Goal: Contribute content: Contribute content

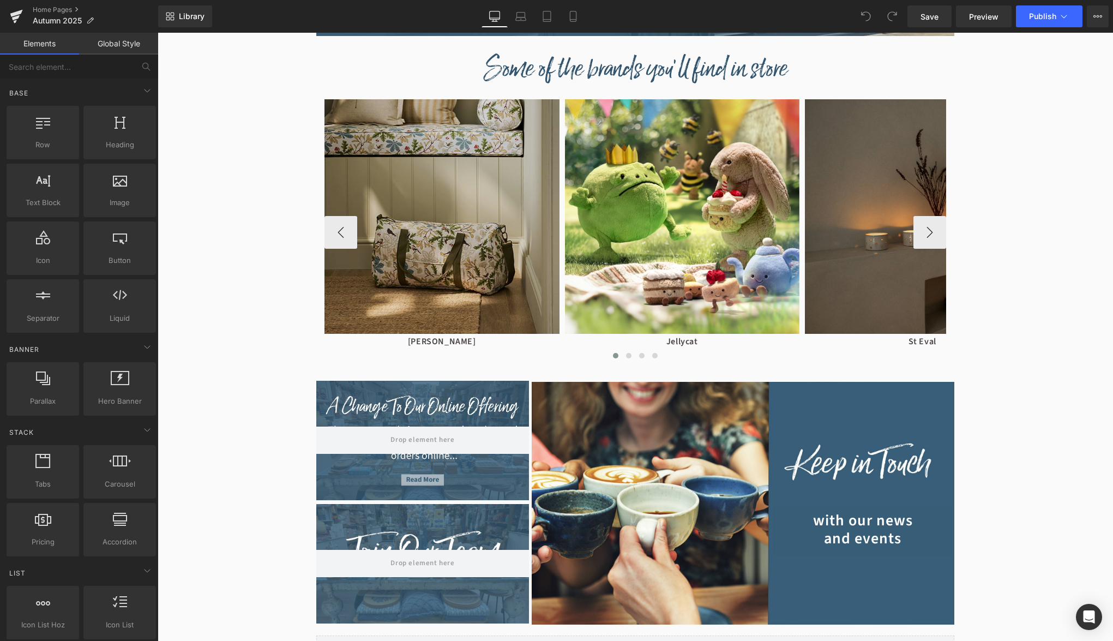
scroll to position [1133, 0]
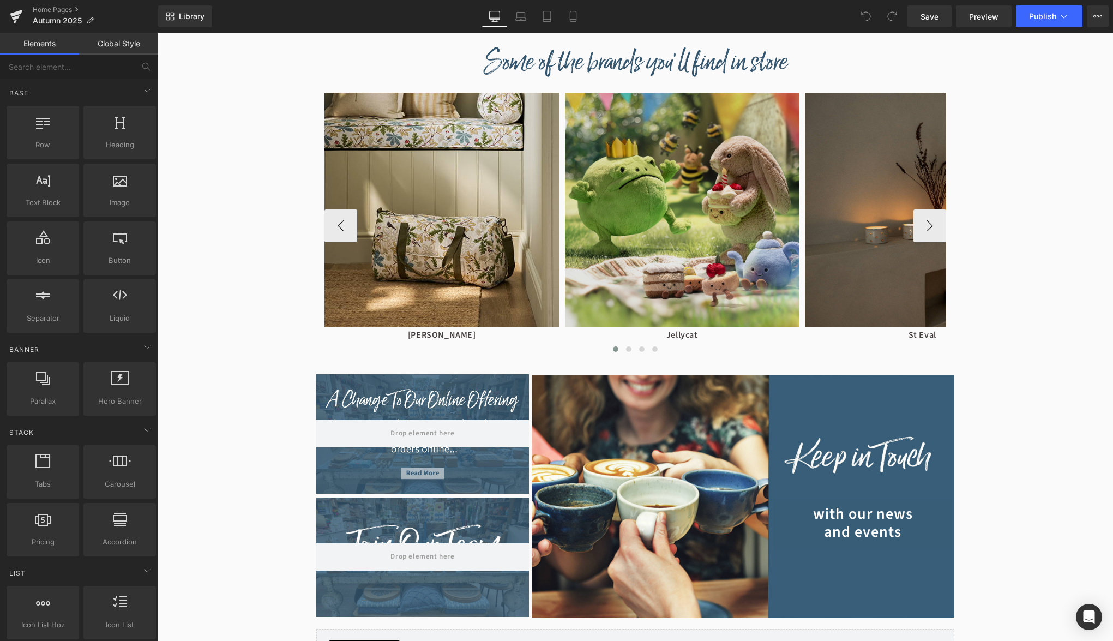
click at [620, 242] on img at bounding box center [682, 210] width 235 height 235
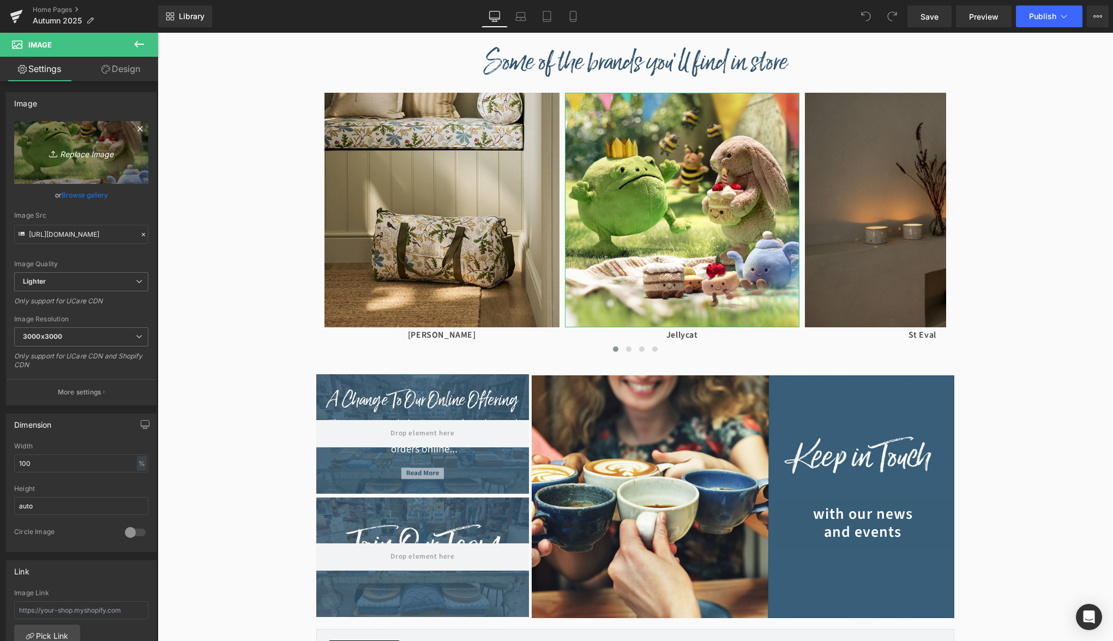
click at [60, 145] on link "Replace Image" at bounding box center [81, 152] width 134 height 63
type input "C:\fakepath\[DATE] Ghost Train 600x600.jpg"
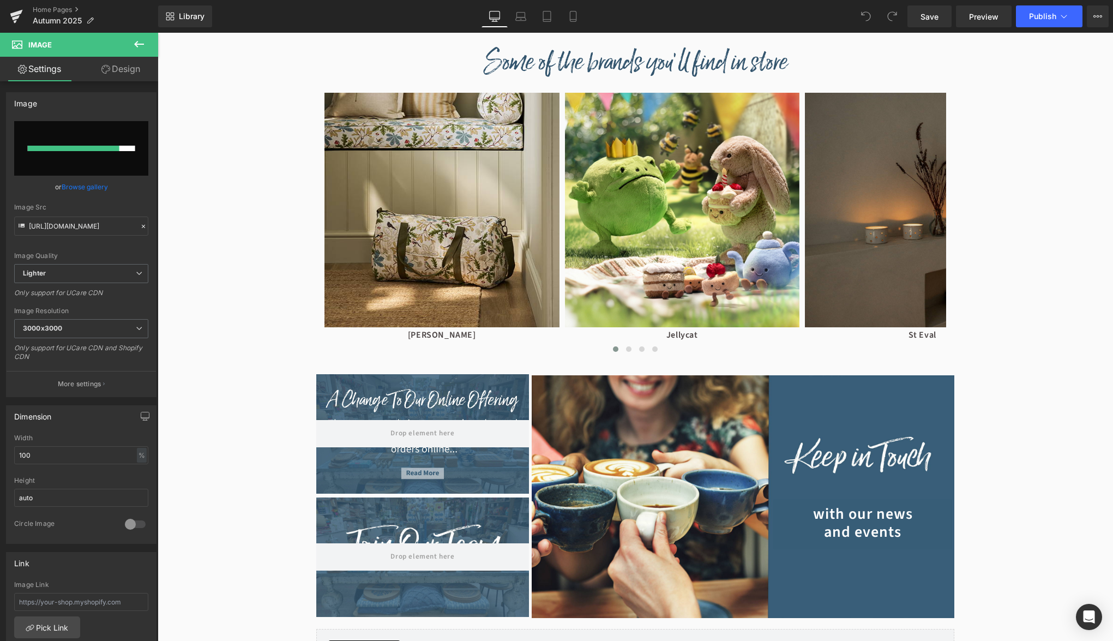
click at [201, 328] on div "Hero Banner Hero Banner Hero Banner" at bounding box center [635, 120] width 955 height 2311
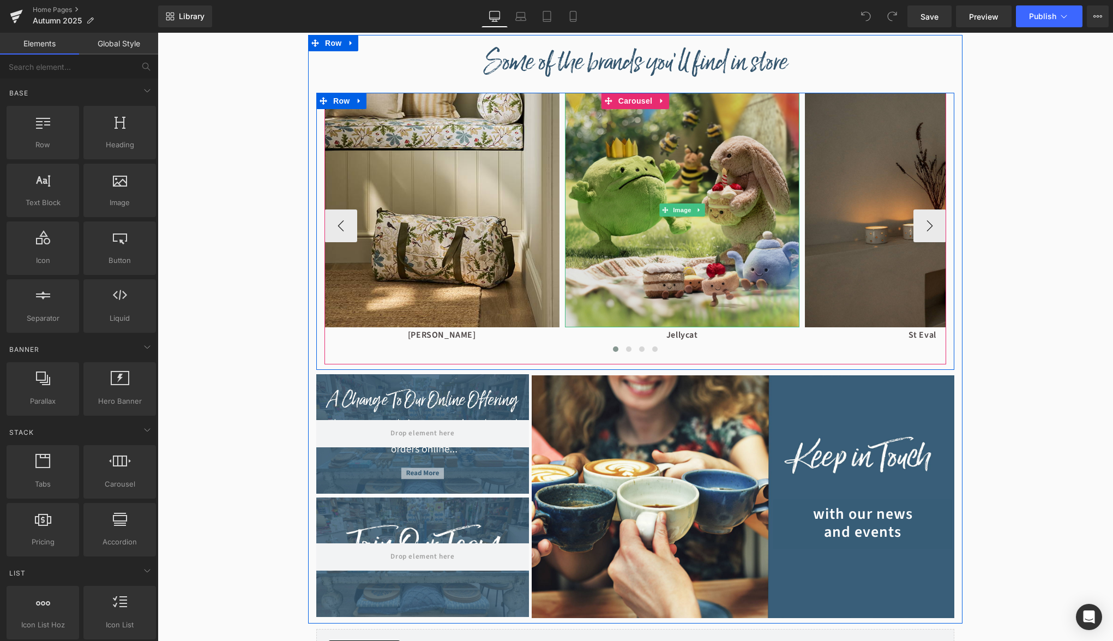
click at [774, 213] on img at bounding box center [682, 210] width 235 height 235
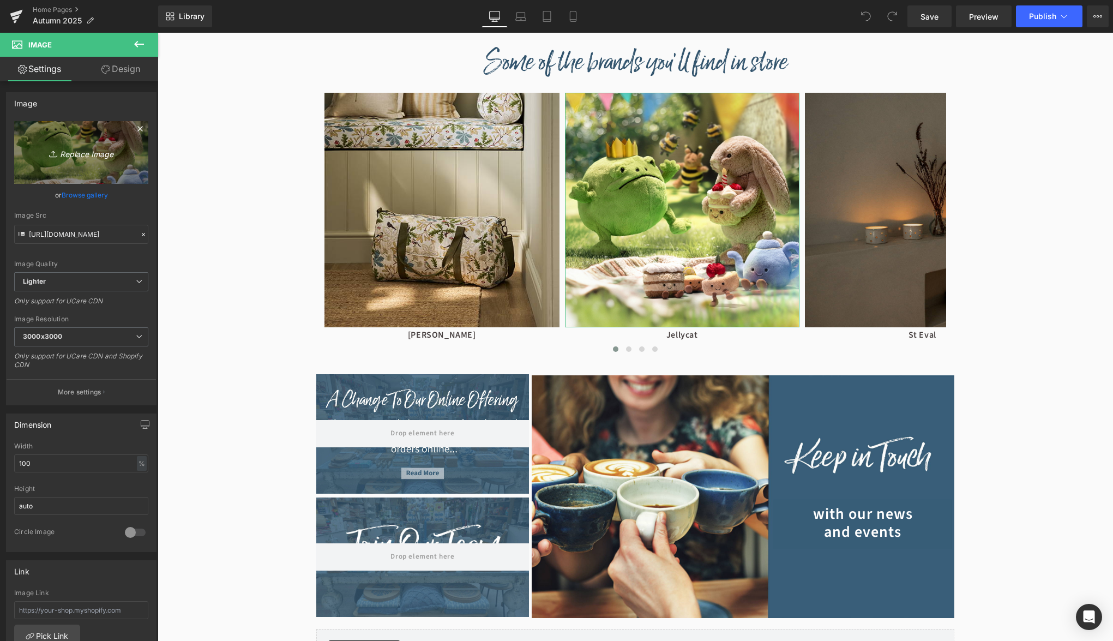
click at [77, 170] on link "Replace Image" at bounding box center [81, 152] width 134 height 63
click at [85, 196] on link "Browse gallery" at bounding box center [85, 194] width 46 height 19
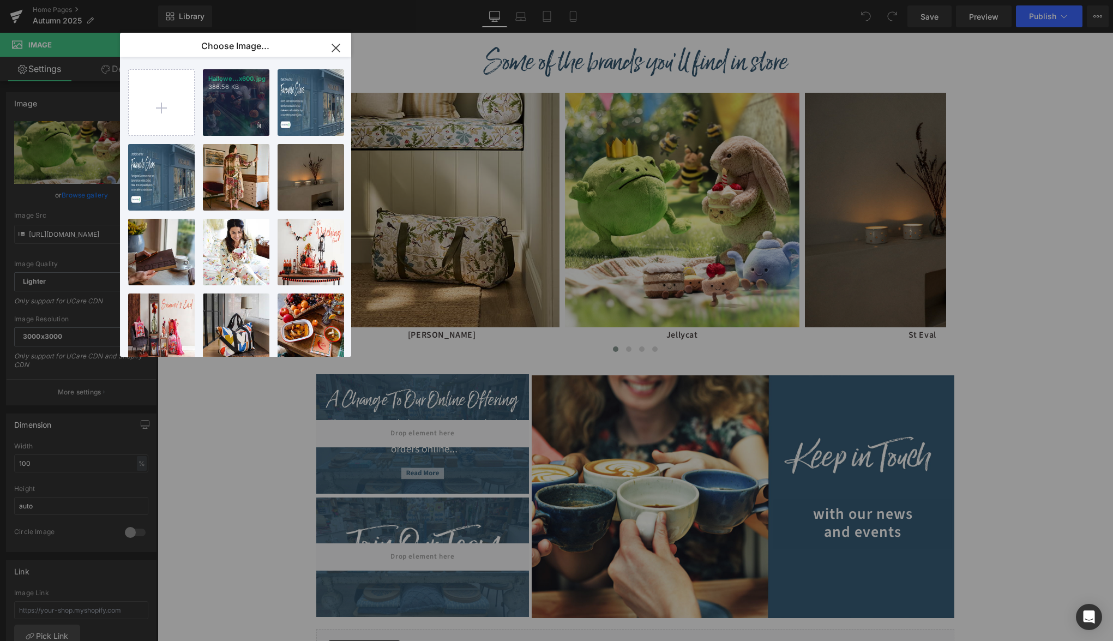
click at [244, 101] on div "Hallowe...x600.jpg 386.56 KB" at bounding box center [236, 102] width 67 height 67
type input "[URL][DOMAIN_NAME]"
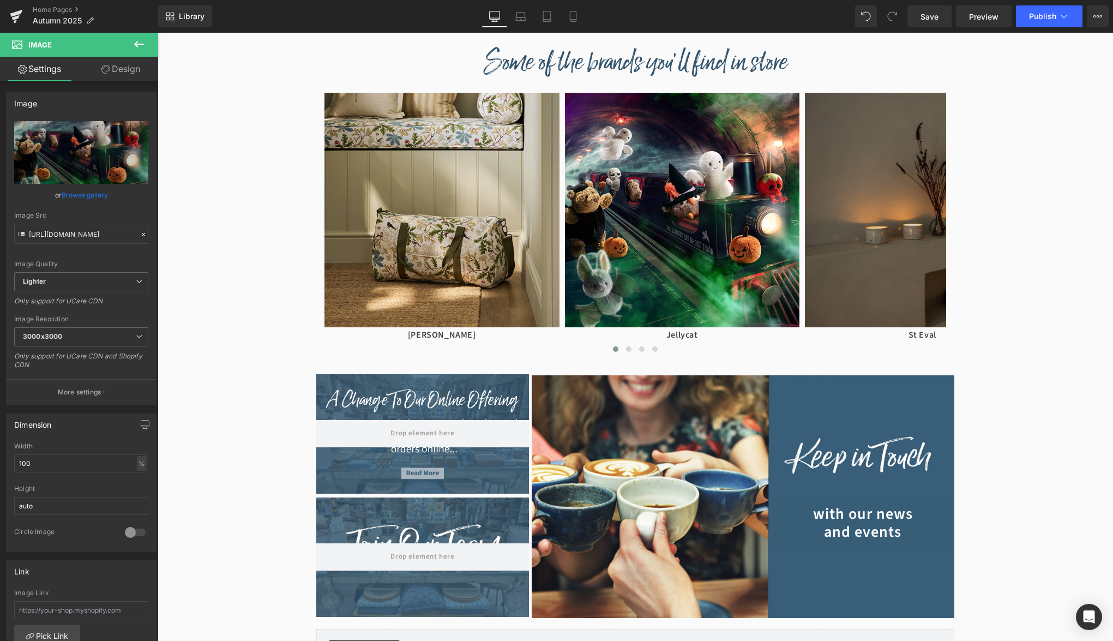
click at [1037, 4] on div "Library Desktop Desktop Laptop Tablet Mobile Save Preview Publish Scheduled Vie…" at bounding box center [635, 16] width 955 height 33
click at [1041, 4] on div "Library Desktop Desktop Laptop Tablet Mobile Save Preview Publish Scheduled Vie…" at bounding box center [635, 16] width 955 height 33
click at [1045, 10] on button "Publish" at bounding box center [1049, 16] width 67 height 22
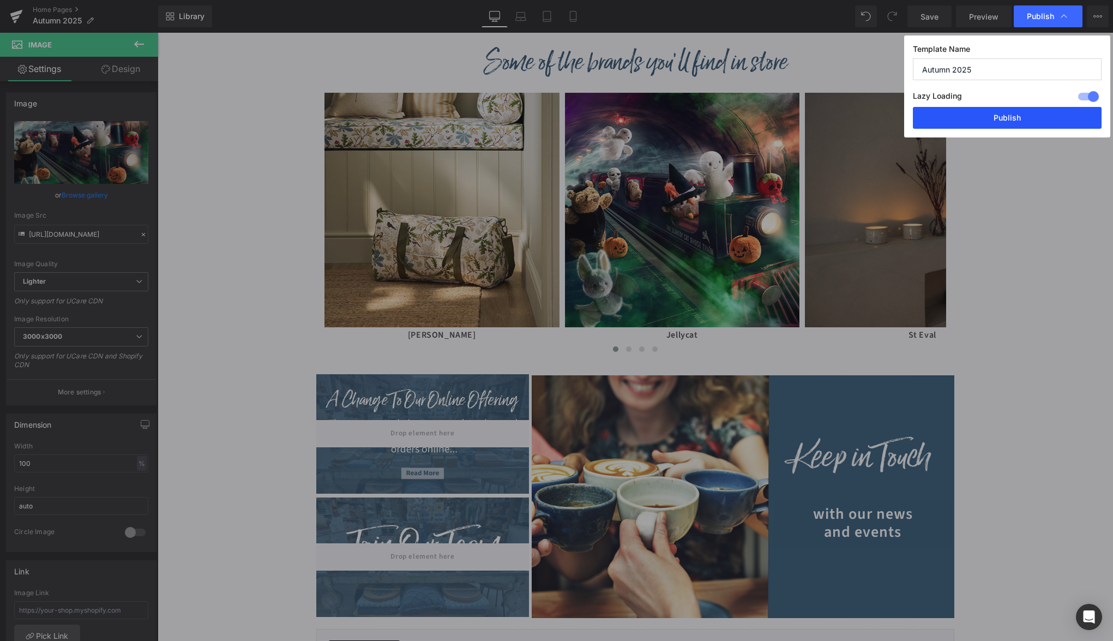
click at [1030, 108] on button "Publish" at bounding box center [1007, 118] width 189 height 22
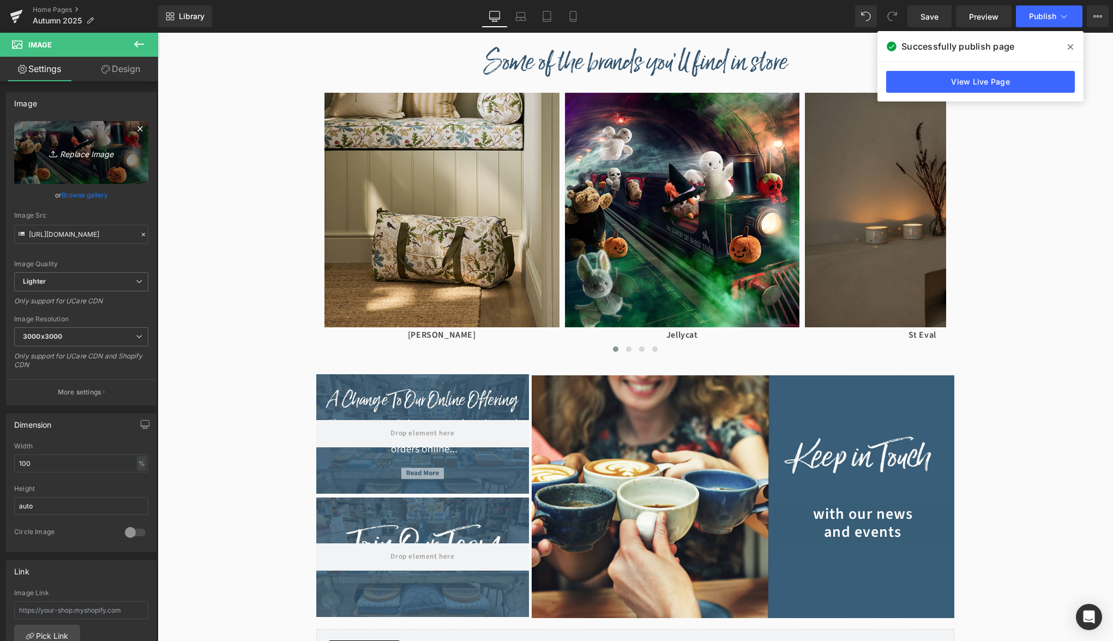
click at [975, 83] on link "View Live Page" at bounding box center [980, 82] width 189 height 22
